Goal: Complete application form

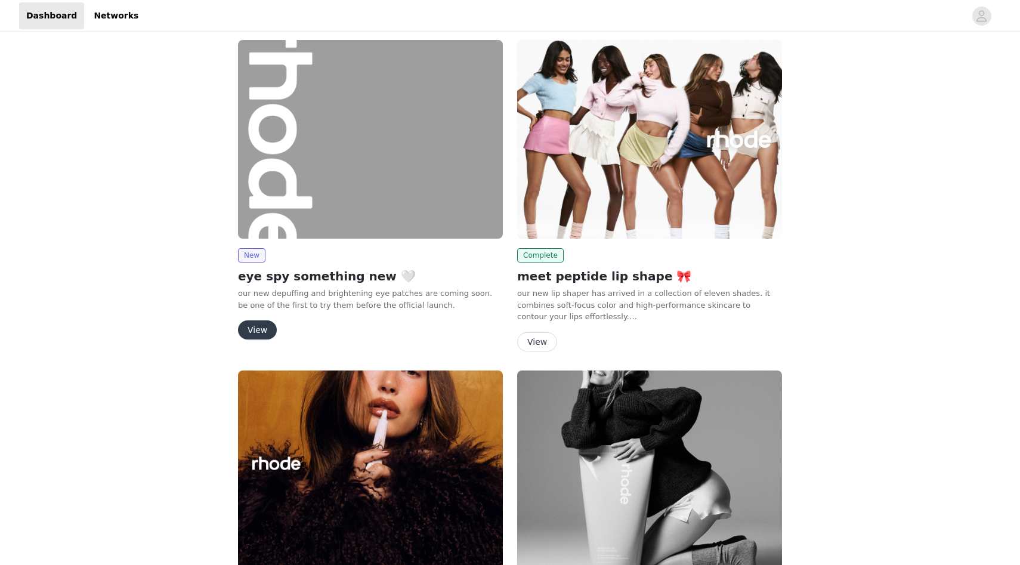
scroll to position [8, 0]
click at [266, 334] on button "View" at bounding box center [257, 330] width 39 height 19
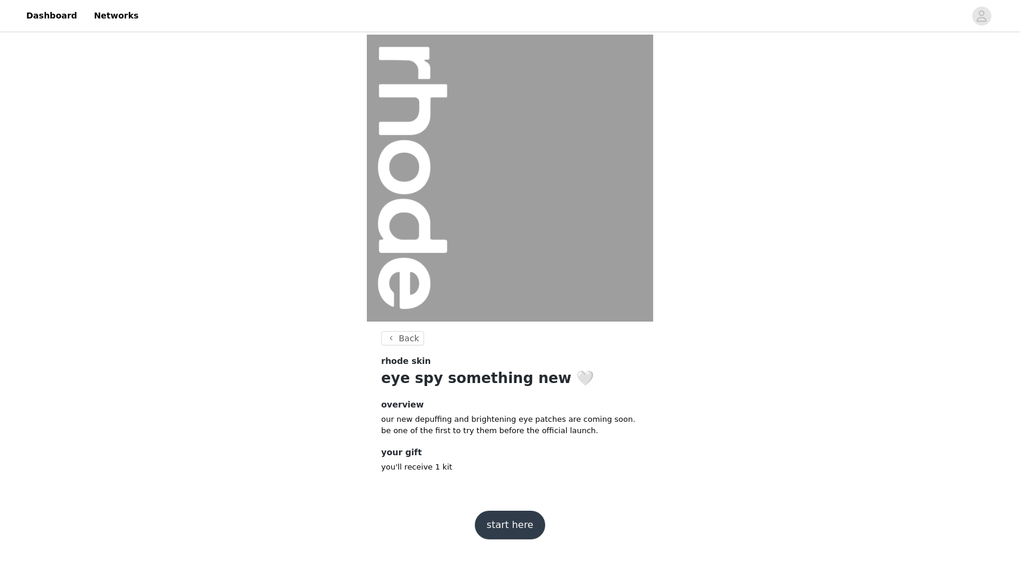
click at [516, 527] on button "start here" at bounding box center [510, 525] width 70 height 29
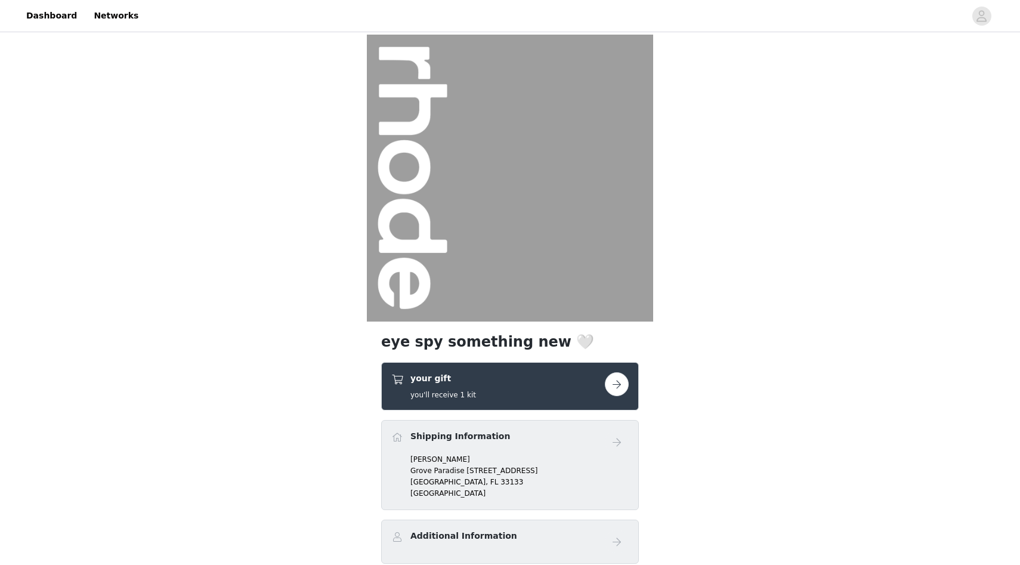
scroll to position [99, 0]
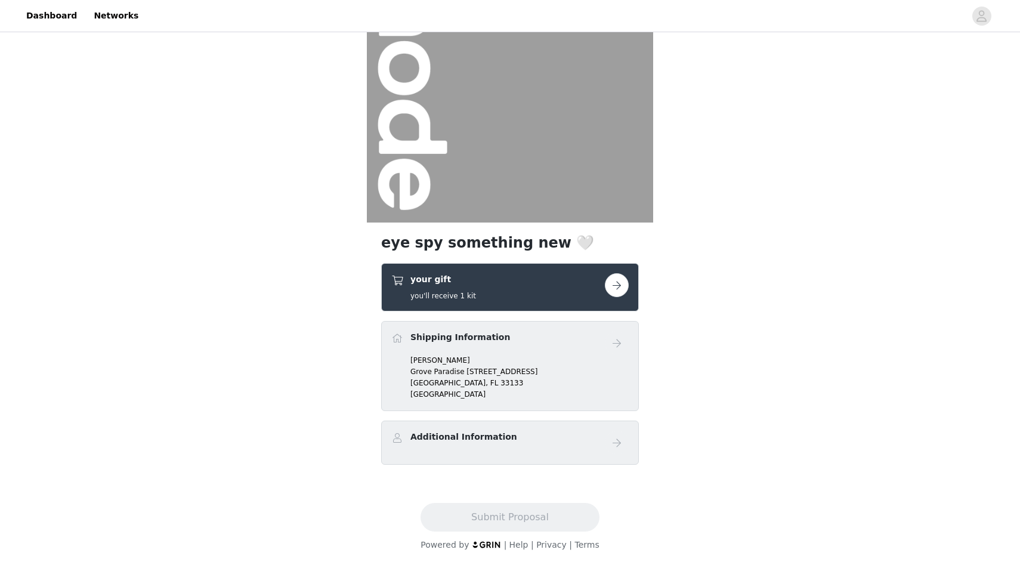
click at [624, 282] on button "button" at bounding box center [617, 285] width 24 height 24
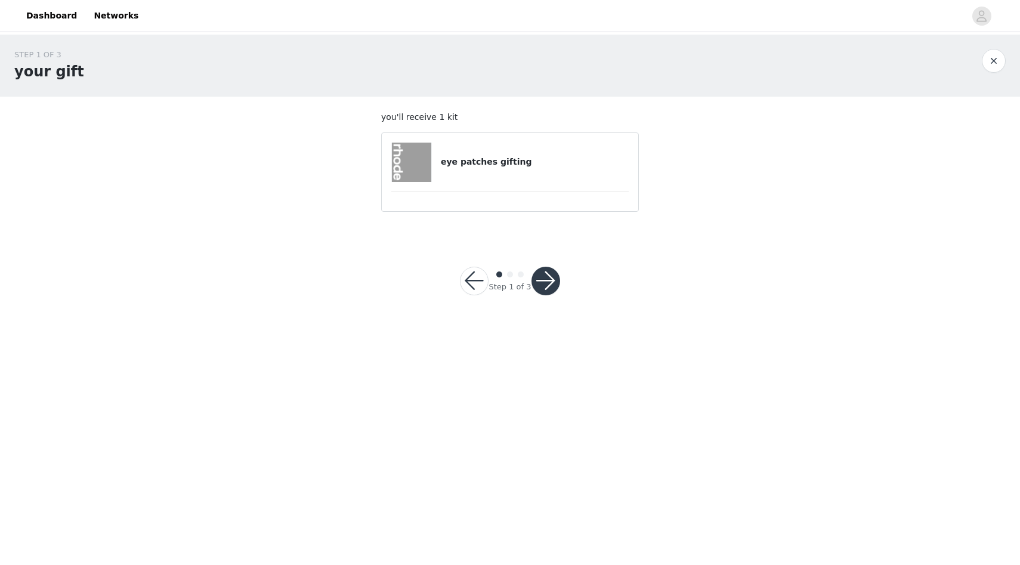
click at [550, 276] on button "button" at bounding box center [546, 281] width 29 height 29
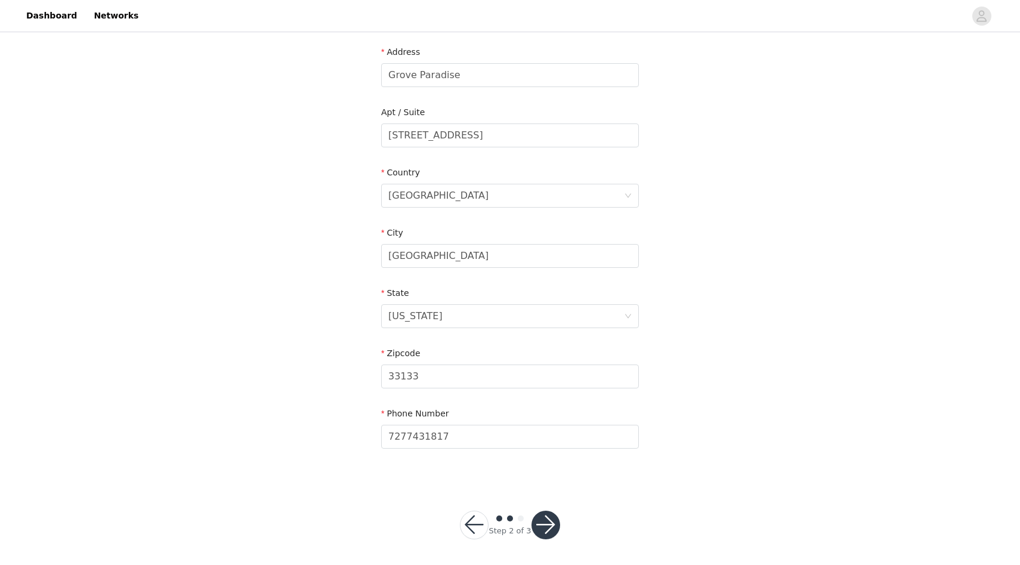
scroll to position [248, 0]
click at [542, 513] on button "button" at bounding box center [546, 522] width 29 height 29
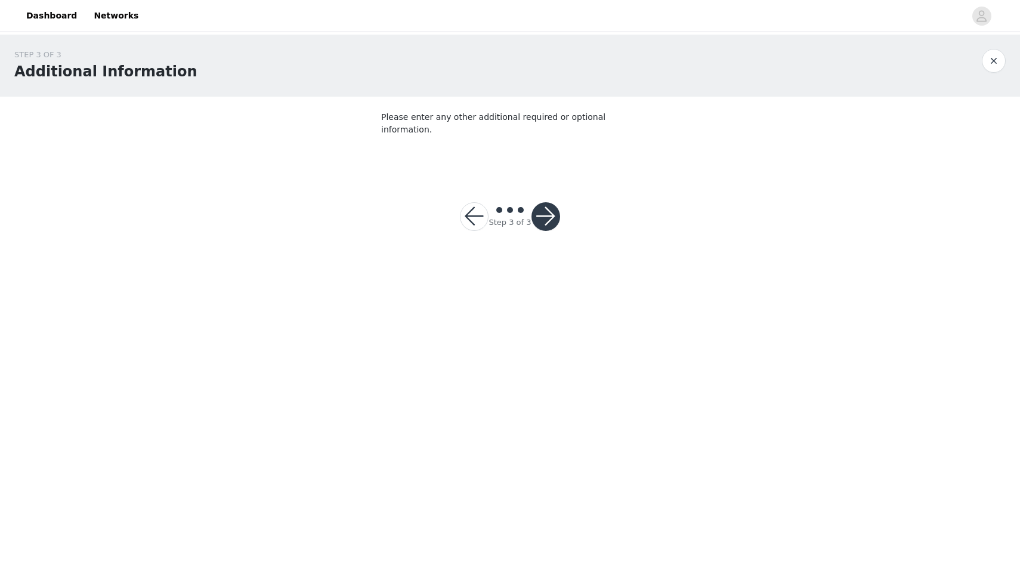
click at [544, 209] on button "button" at bounding box center [546, 216] width 29 height 29
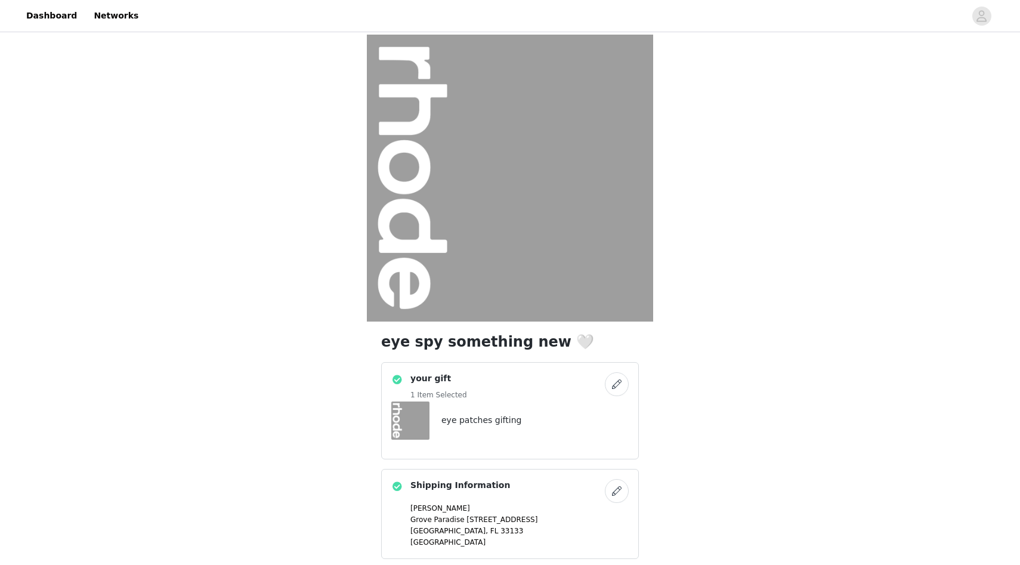
scroll to position [148, 0]
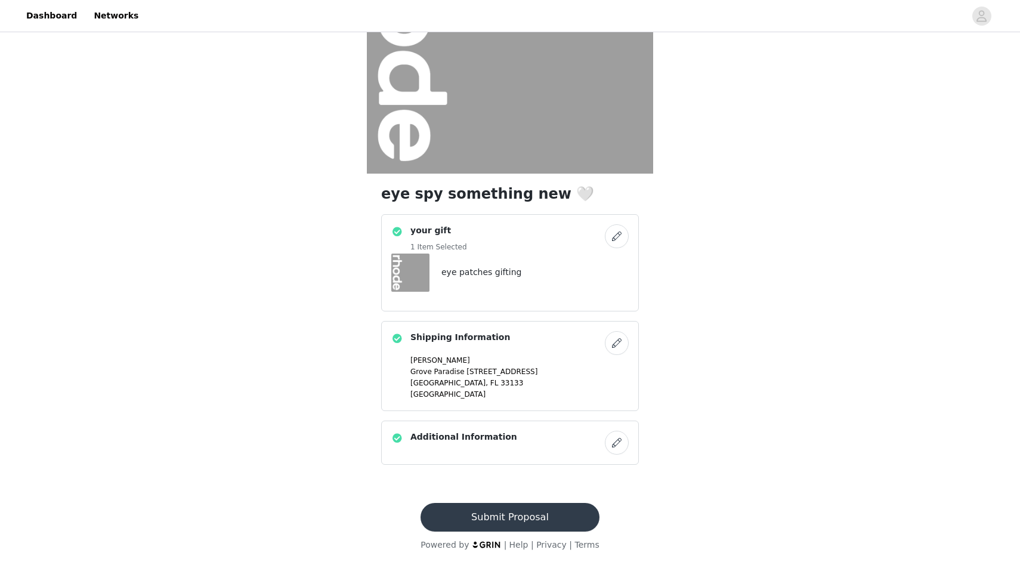
click at [544, 515] on button "Submit Proposal" at bounding box center [510, 517] width 178 height 29
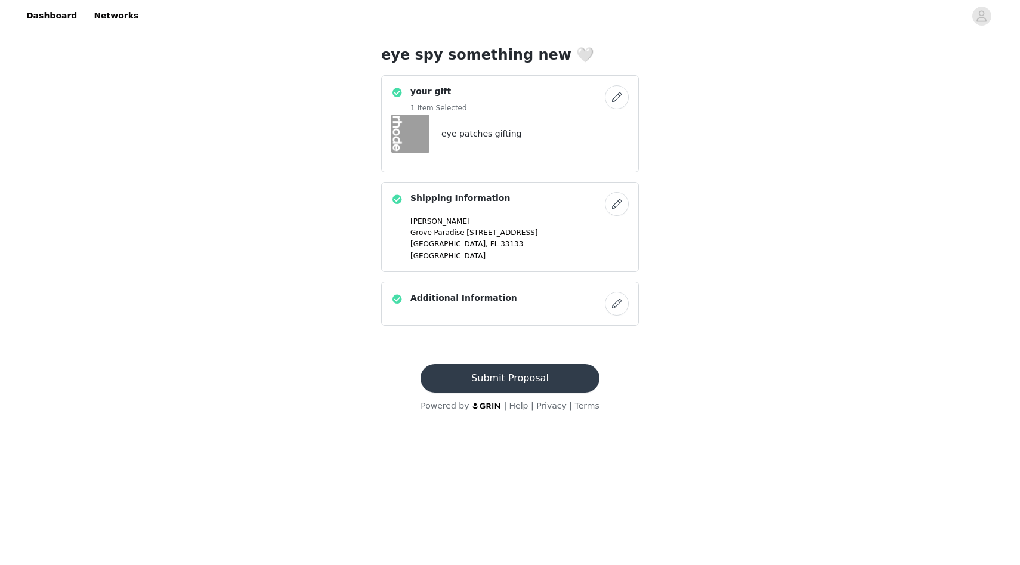
scroll to position [0, 0]
click at [492, 381] on button "Submit Proposal" at bounding box center [510, 378] width 178 height 29
